Goal: Task Accomplishment & Management: Use online tool/utility

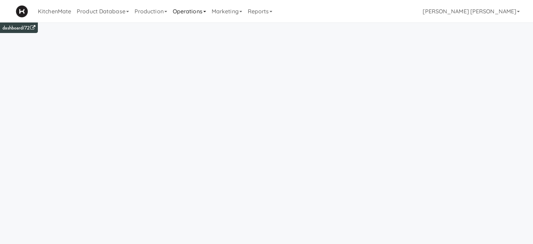
click at [192, 12] on link "Operations" at bounding box center [189, 11] width 39 height 22
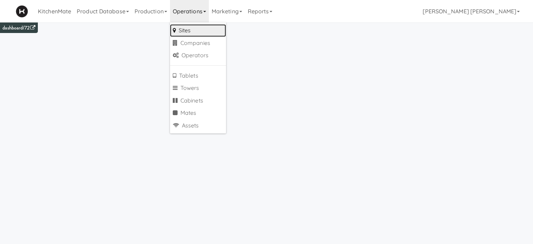
click at [190, 31] on link "Sites" at bounding box center [198, 30] width 56 height 13
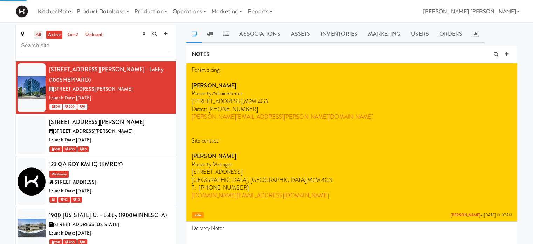
click at [39, 35] on link "all" at bounding box center [38, 35] width 9 height 9
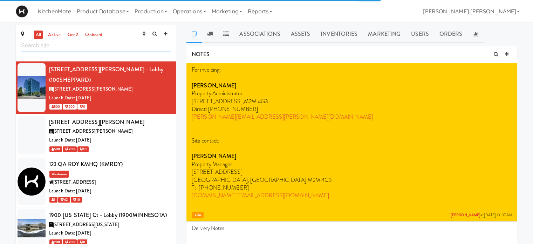
click at [39, 46] on input "text" at bounding box center [96, 45] width 150 height 13
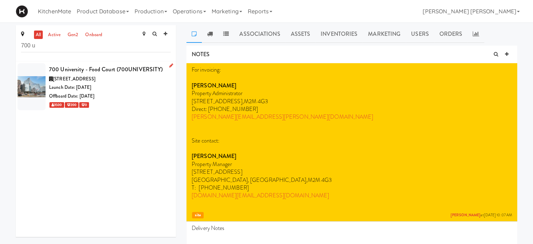
click at [28, 85] on div at bounding box center [32, 86] width 28 height 47
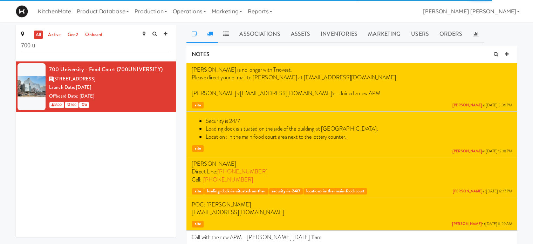
click at [210, 34] on icon at bounding box center [210, 34] width 6 height 6
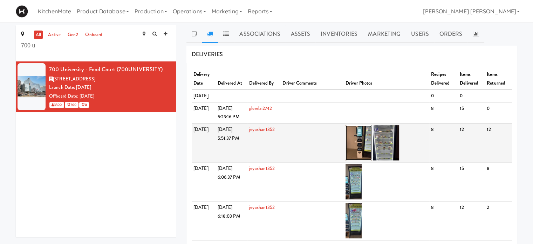
click at [359, 148] on img at bounding box center [359, 142] width 26 height 35
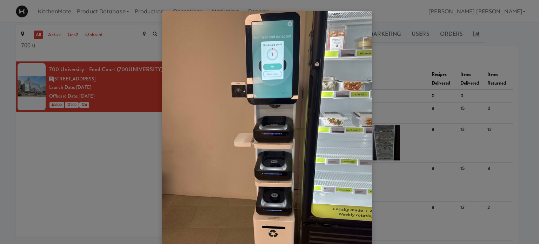
click at [440, 87] on div at bounding box center [269, 122] width 539 height 244
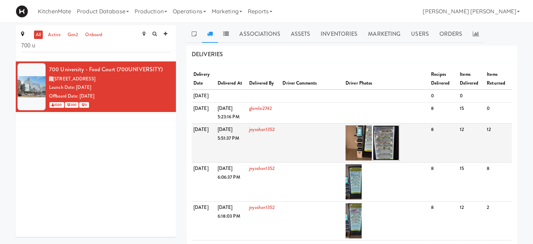
click at [393, 154] on img at bounding box center [386, 142] width 26 height 35
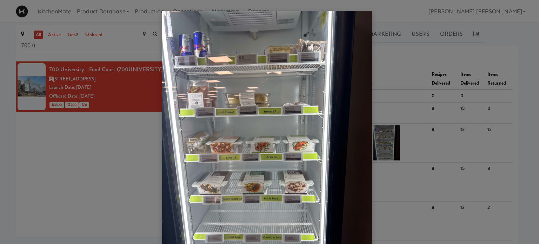
click at [451, 46] on div at bounding box center [269, 122] width 539 height 244
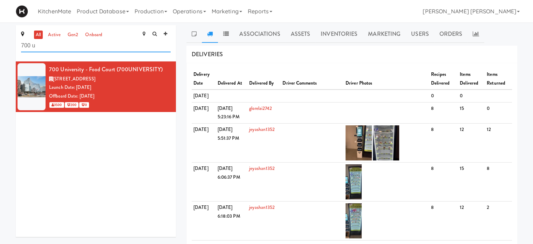
drag, startPoint x: 109, startPoint y: 45, endPoint x: 11, endPoint y: 47, distance: 98.9
click at [11, 47] on div "all active gen2 onboard 700 u 700 University - Food Court (700UNIVERSITY) [STRE…" at bounding box center [96, 133] width 171 height 217
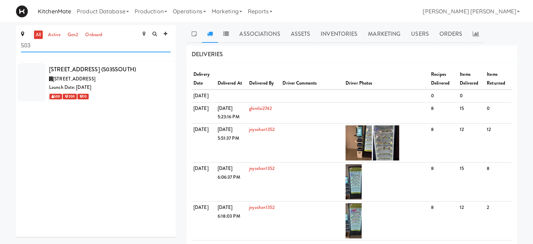
type input "503"
click at [69, 75] on span "[STREET_ADDRESS]" at bounding box center [74, 78] width 42 height 7
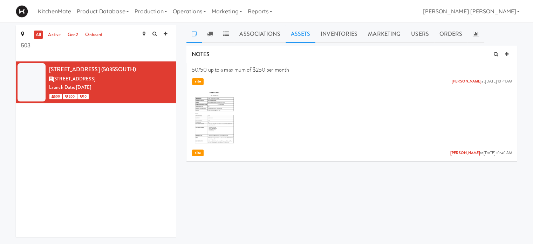
click at [290, 33] on link "Assets" at bounding box center [301, 34] width 30 height 18
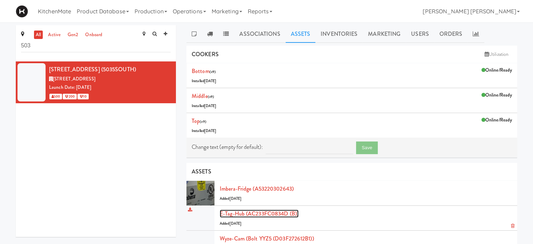
click at [271, 213] on link "E-tag-hub (AC233FC0834D (B))" at bounding box center [259, 213] width 79 height 8
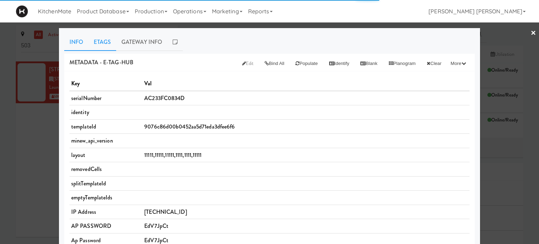
click at [93, 41] on link "Etags" at bounding box center [102, 42] width 28 height 18
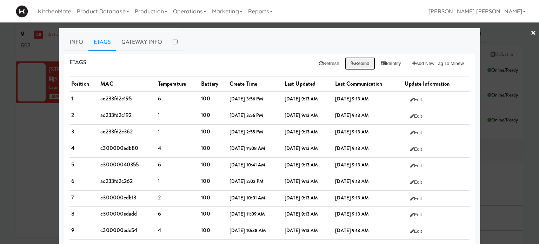
click at [353, 63] on button "Rebind" at bounding box center [360, 63] width 30 height 13
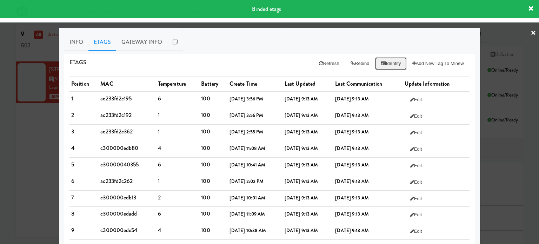
click at [383, 63] on button "Identify" at bounding box center [391, 63] width 32 height 13
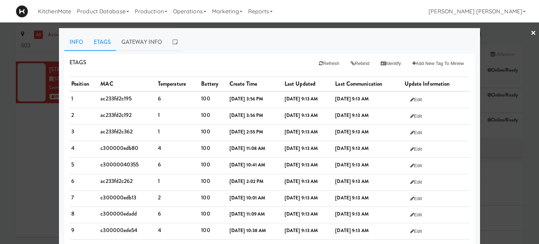
click at [75, 41] on link "Info" at bounding box center [76, 42] width 24 height 18
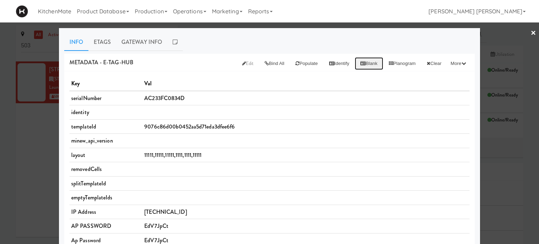
click at [360, 61] on button "Blank" at bounding box center [368, 63] width 28 height 13
click at [103, 39] on link "Etags" at bounding box center [102, 42] width 28 height 18
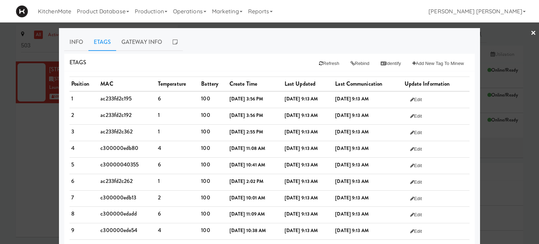
click at [0, 157] on div at bounding box center [269, 122] width 539 height 244
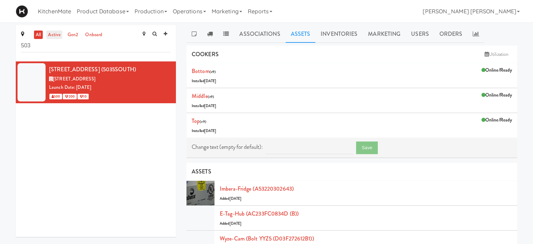
click at [55, 34] on link "active" at bounding box center [54, 35] width 16 height 9
drag, startPoint x: 34, startPoint y: 44, endPoint x: 0, endPoint y: 38, distance: 34.3
click at [0, 38] on div "all active gen2 onboard [STREET_ADDRESS] (5035SOUTH) [STREET_ADDRESS] Date: [DA…" at bounding box center [266, 234] width 533 height 418
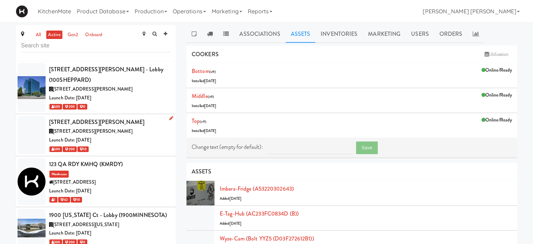
click at [72, 128] on span "[STREET_ADDRESS][PERSON_NAME]" at bounding box center [93, 131] width 80 height 7
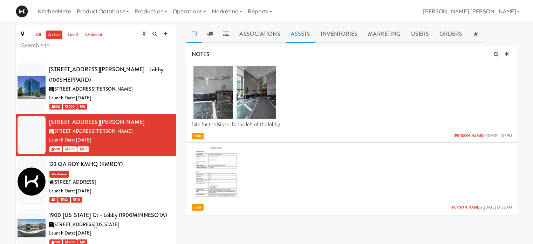
click at [299, 36] on link "Assets" at bounding box center [301, 34] width 30 height 18
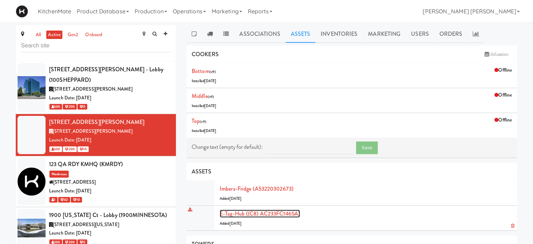
click at [285, 212] on link "E-tag-hub ((C8) AC233FC1465A)" at bounding box center [260, 213] width 80 height 8
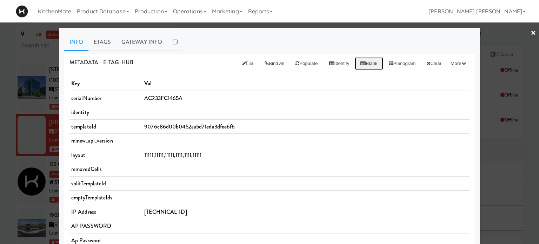
click at [363, 65] on button "Blank" at bounding box center [368, 63] width 28 height 13
